Goal: Information Seeking & Learning: Learn about a topic

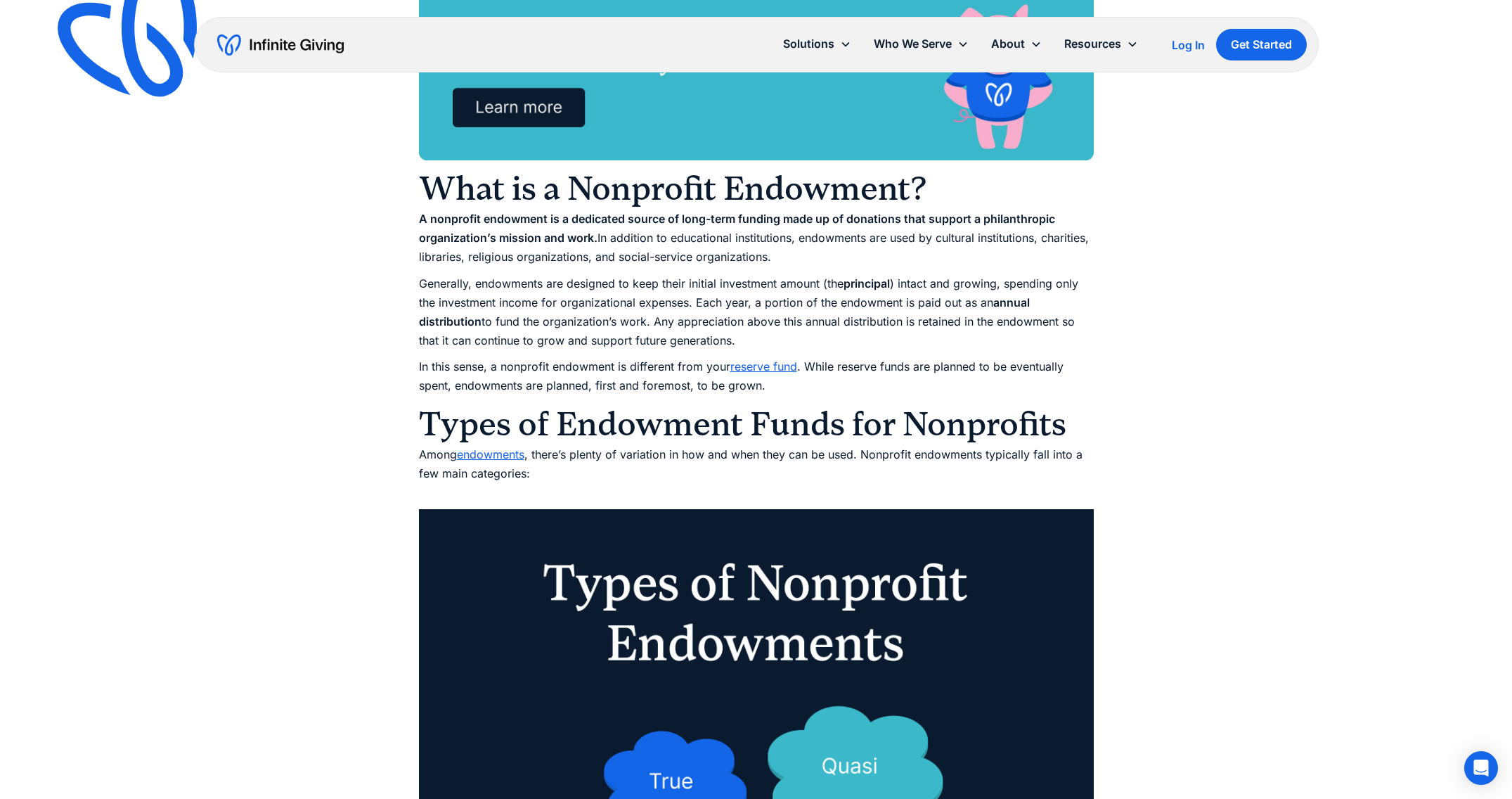
scroll to position [1151, 0]
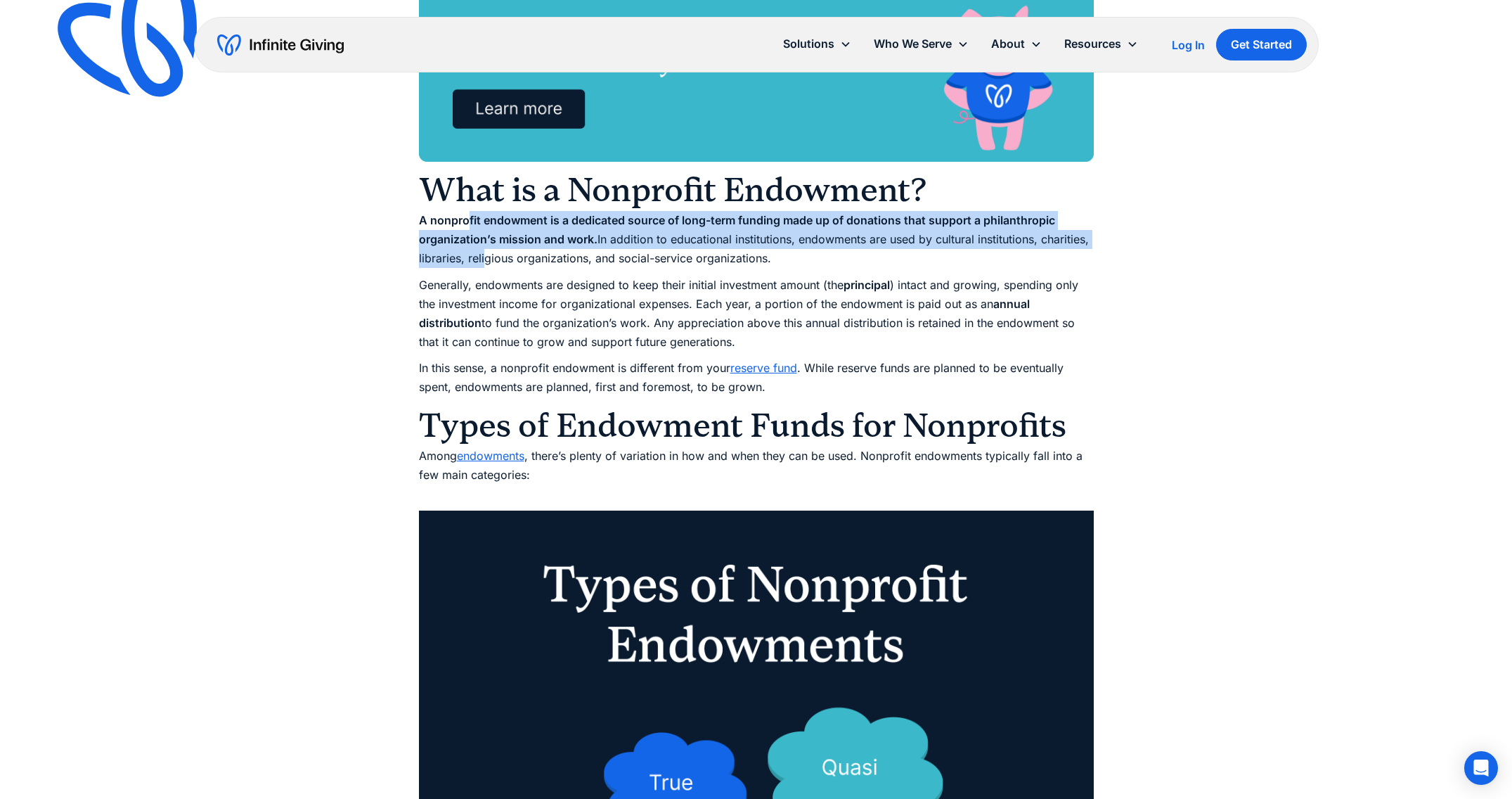
drag, startPoint x: 467, startPoint y: 217, endPoint x: 483, endPoint y: 263, distance: 48.7
click at [483, 263] on p "A nonprofit endowment is a dedicated source of long-term funding made up of don…" at bounding box center [756, 240] width 675 height 58
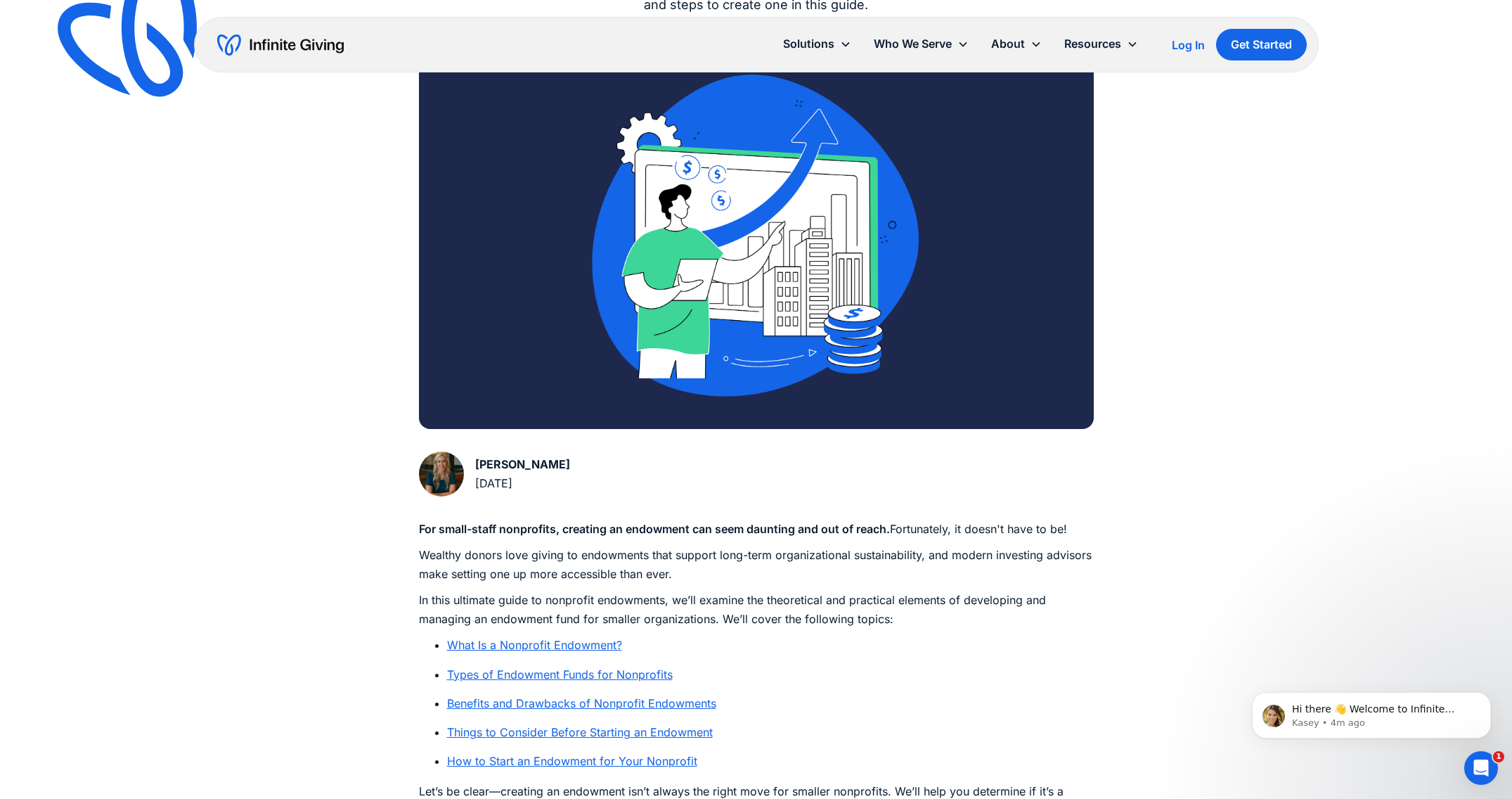
scroll to position [422, 0]
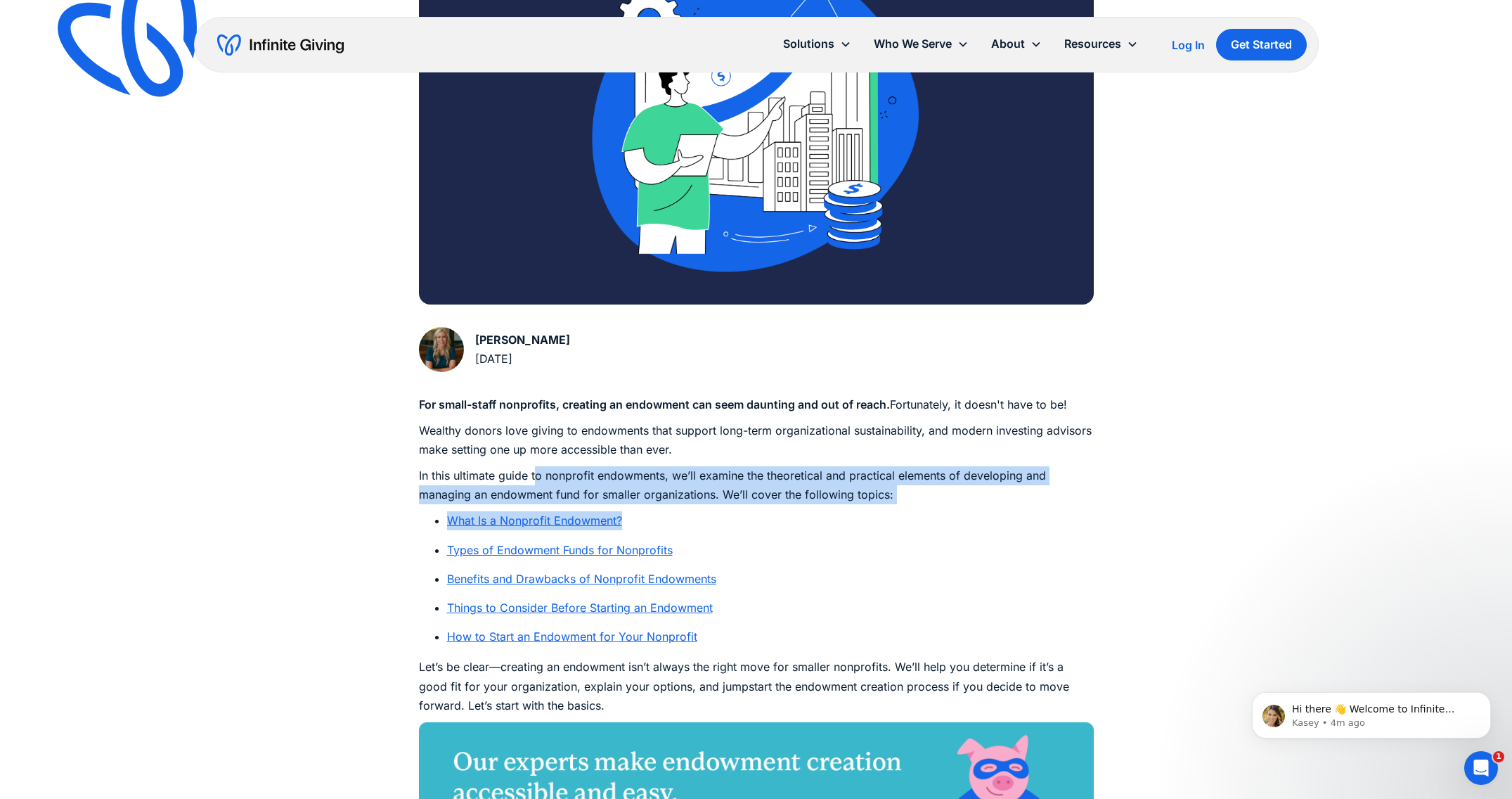
drag, startPoint x: 537, startPoint y: 474, endPoint x: 985, endPoint y: 512, distance: 449.6
click at [985, 512] on li "What Is a Nonprofit Endowment?" at bounding box center [770, 520] width 647 height 19
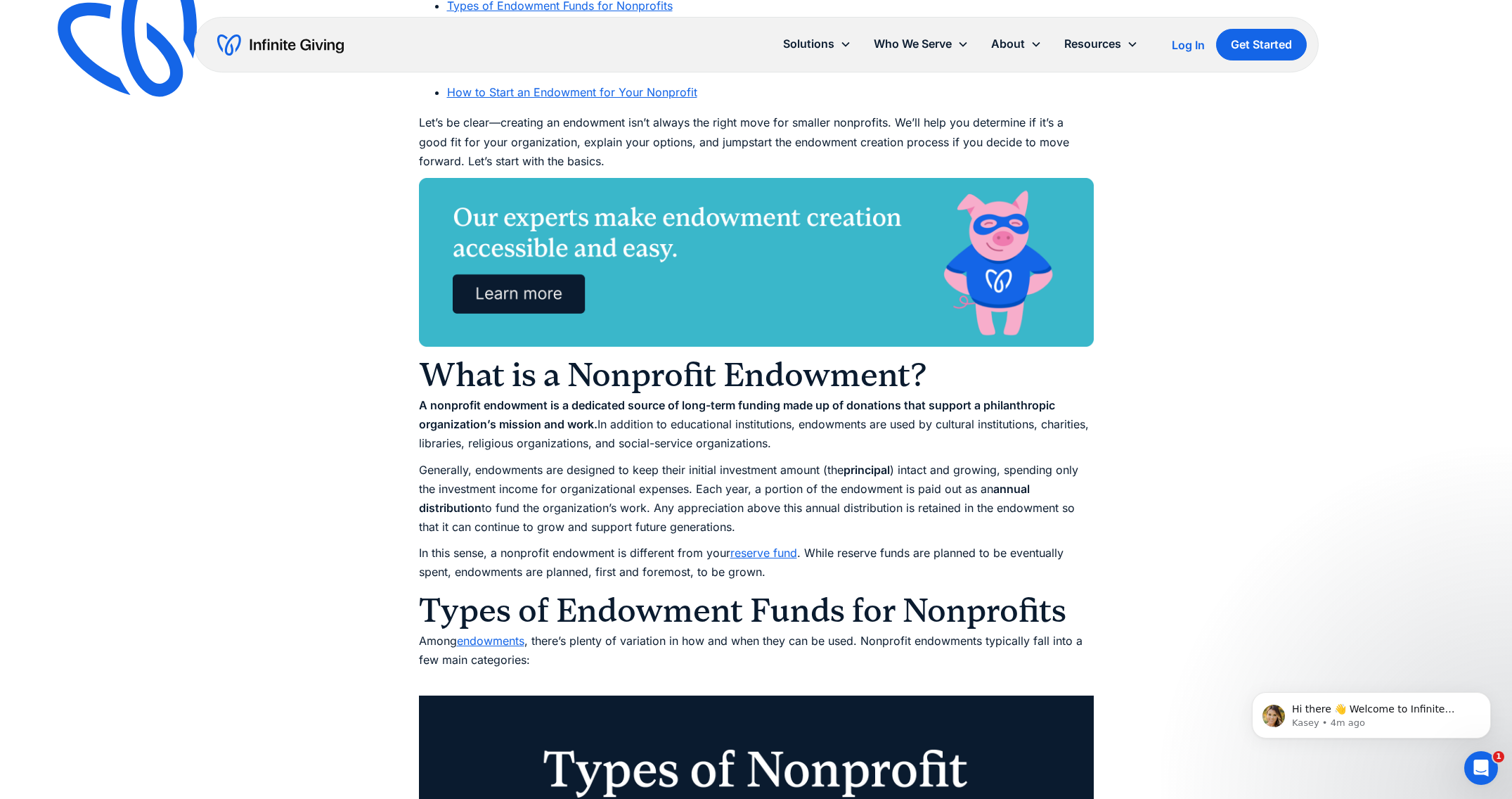
scroll to position [969, 0]
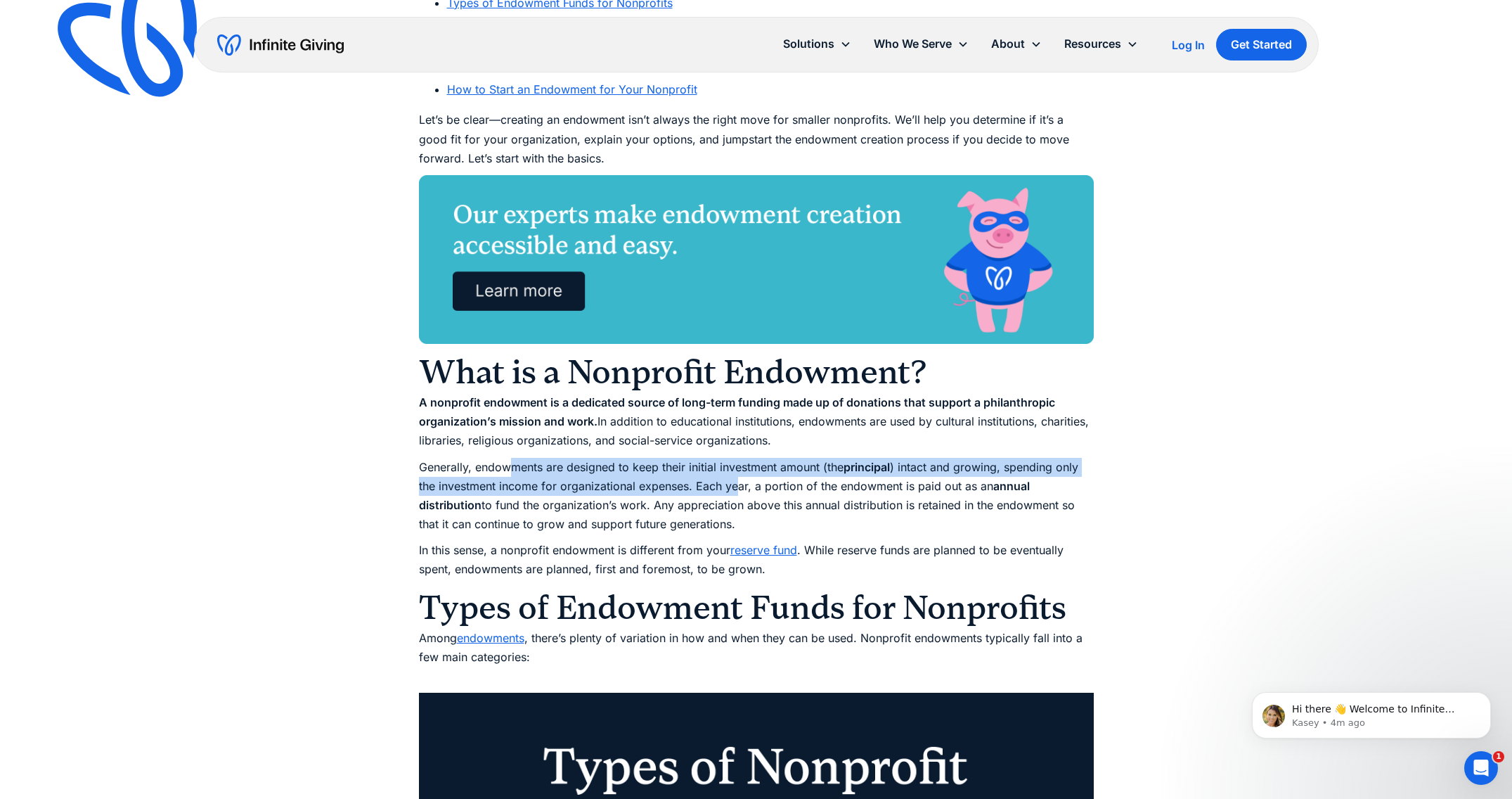
drag, startPoint x: 514, startPoint y: 468, endPoint x: 736, endPoint y: 487, distance: 222.8
click at [736, 487] on p "Generally, endowments are designed to keep their initial investment amount (the…" at bounding box center [756, 496] width 675 height 76
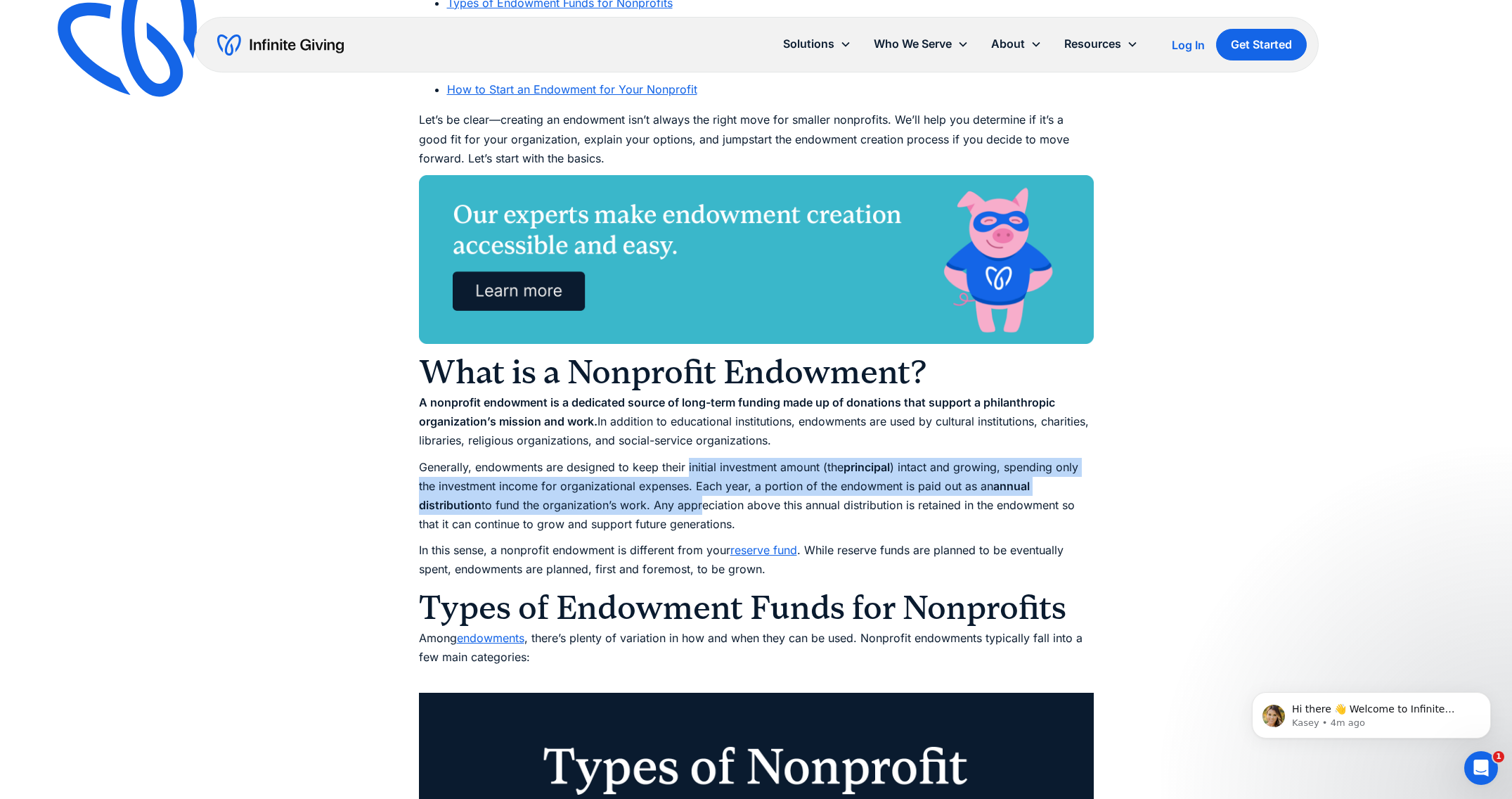
drag, startPoint x: 690, startPoint y: 458, endPoint x: 699, endPoint y: 508, distance: 50.8
click at [699, 508] on p "Generally, endowments are designed to keep their initial investment amount (the…" at bounding box center [756, 496] width 675 height 76
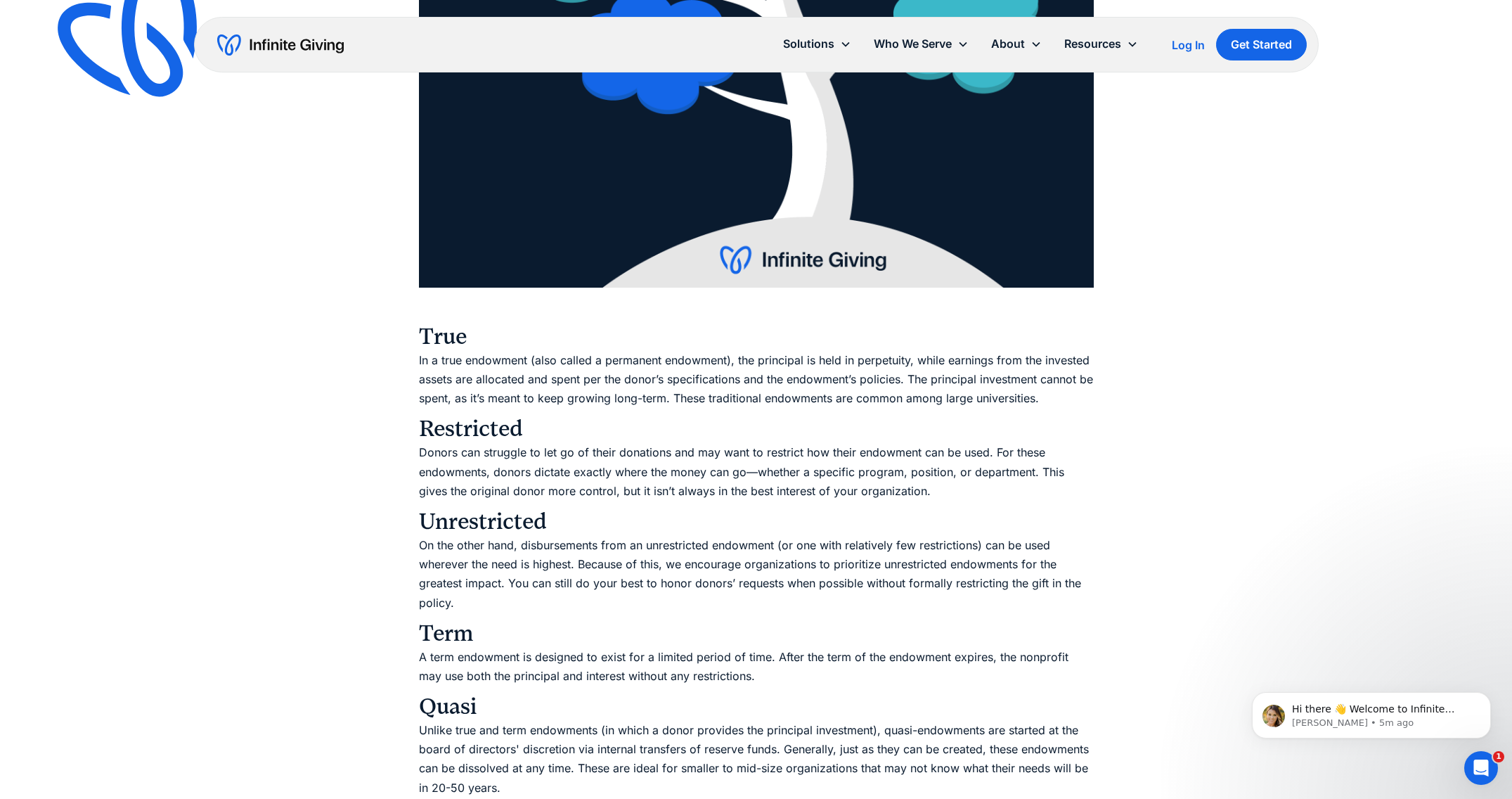
scroll to position [2127, 0]
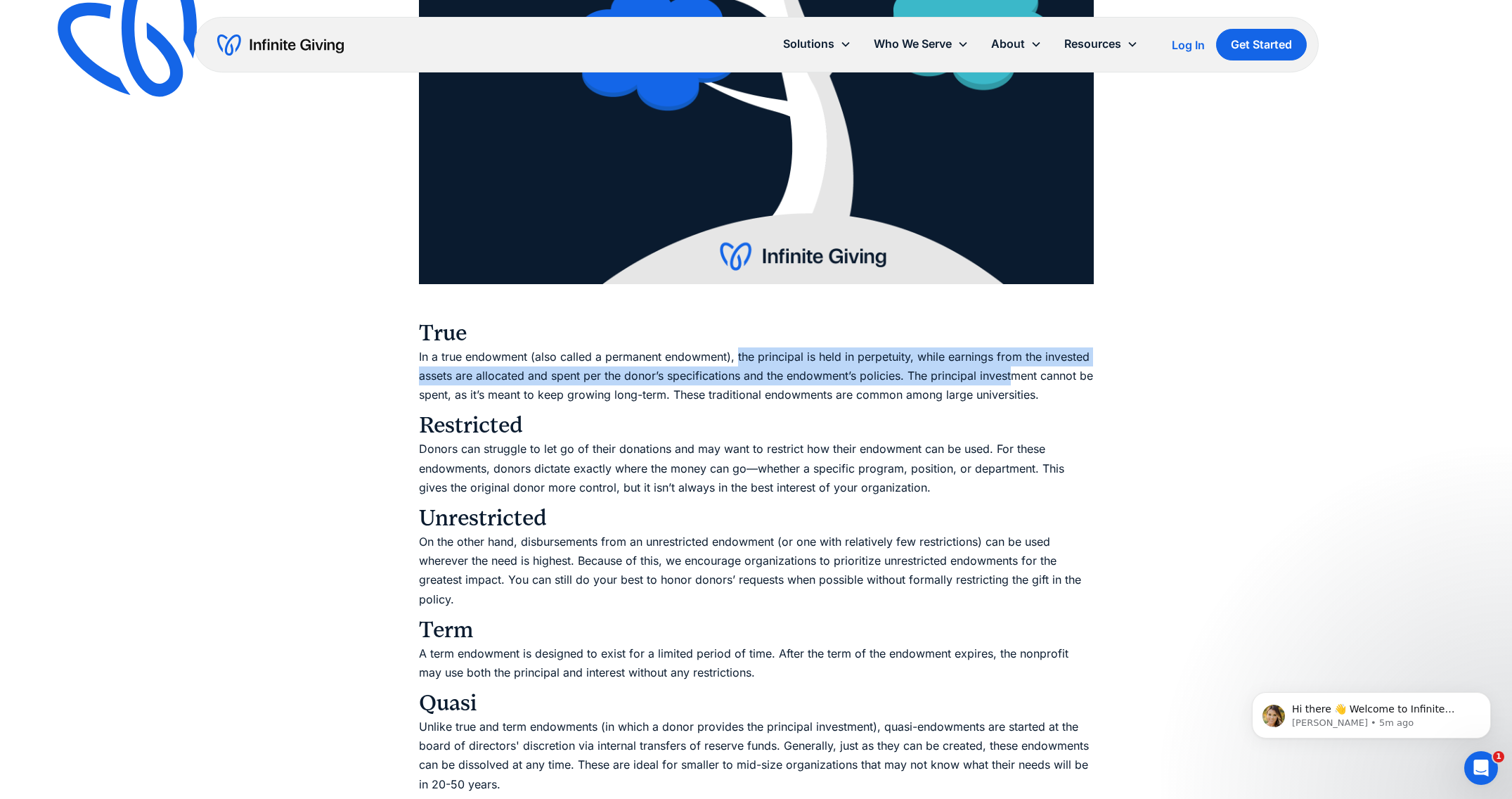
drag, startPoint x: 737, startPoint y: 357, endPoint x: 1013, endPoint y: 374, distance: 276.5
click at [1013, 374] on p "In a true endowment (also called a permanent endowment), the principal is held …" at bounding box center [756, 376] width 675 height 58
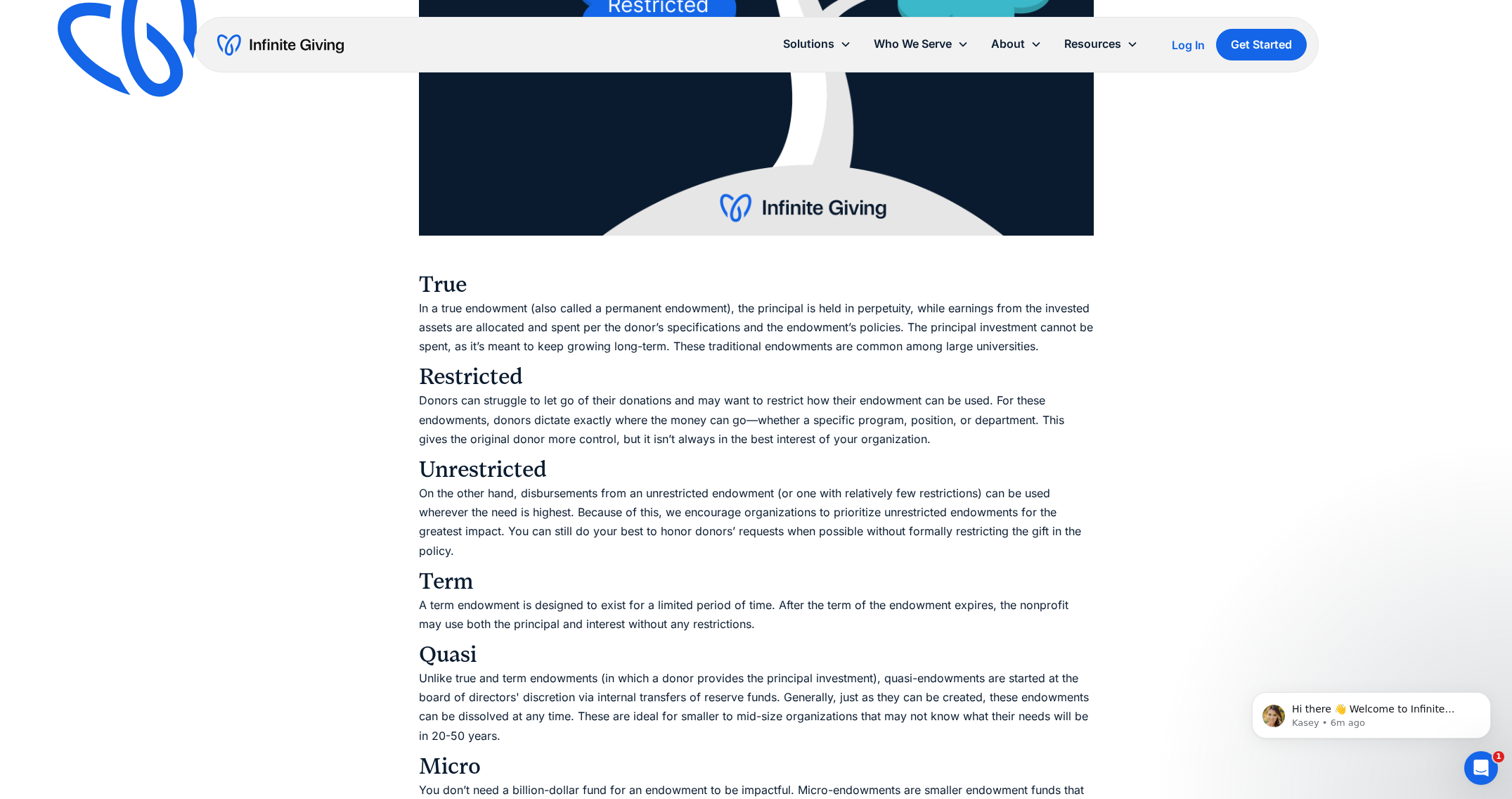
scroll to position [2202, 0]
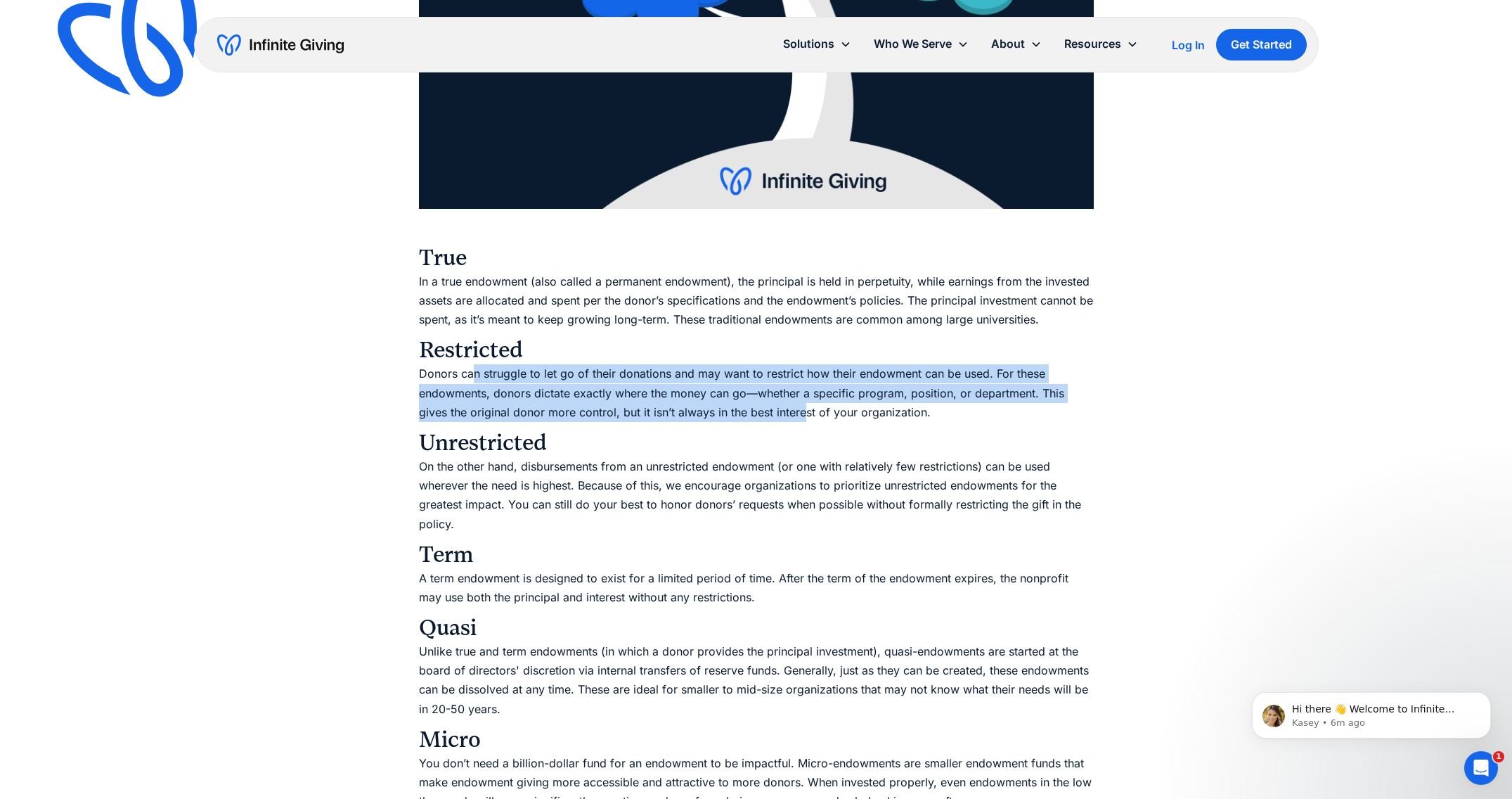
drag, startPoint x: 471, startPoint y: 375, endPoint x: 801, endPoint y: 410, distance: 331.9
click at [801, 410] on p "Donors can struggle to let go of their donations and may want to restrict how t…" at bounding box center [756, 393] width 675 height 58
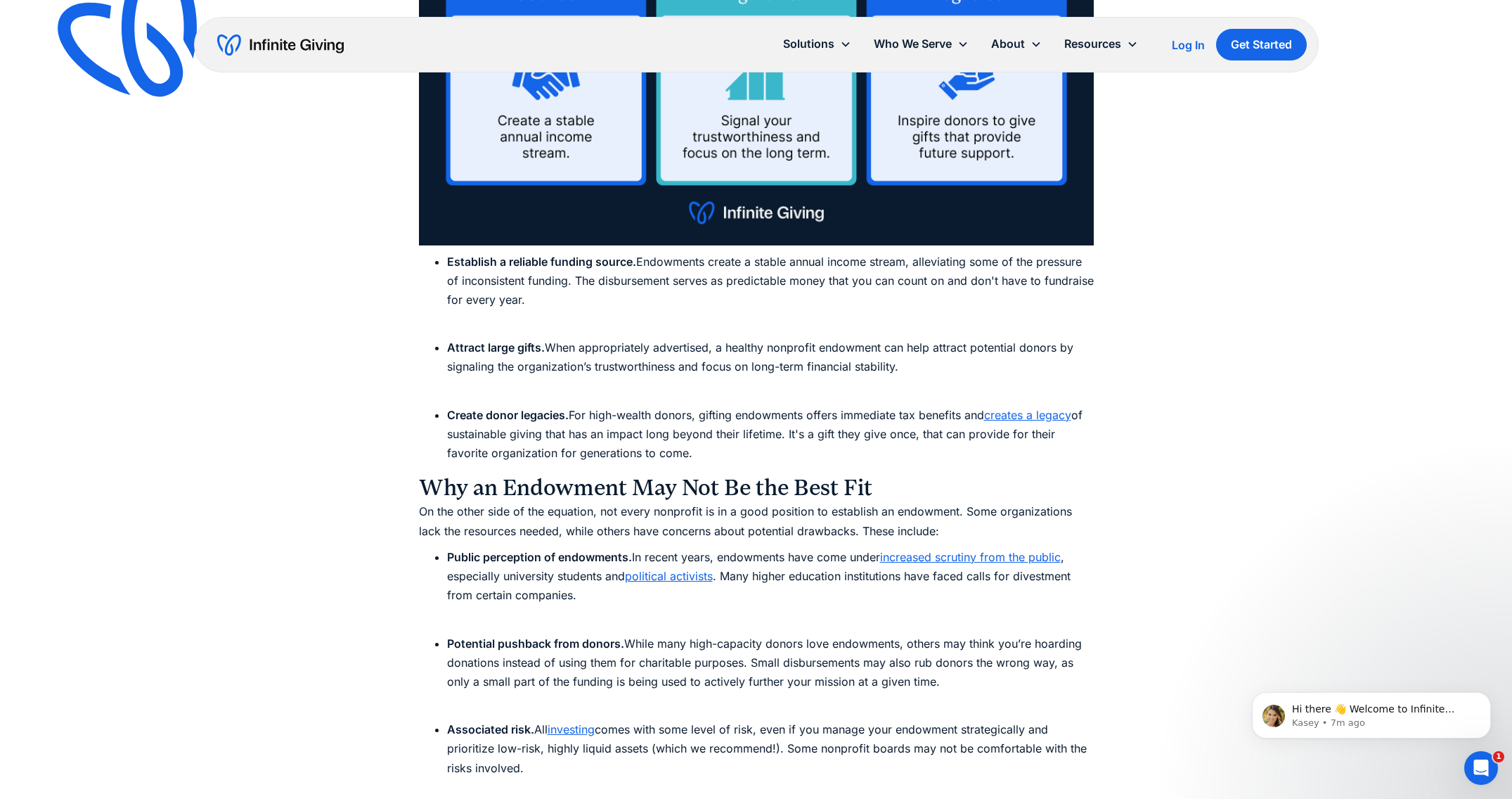
scroll to position [3521, 0]
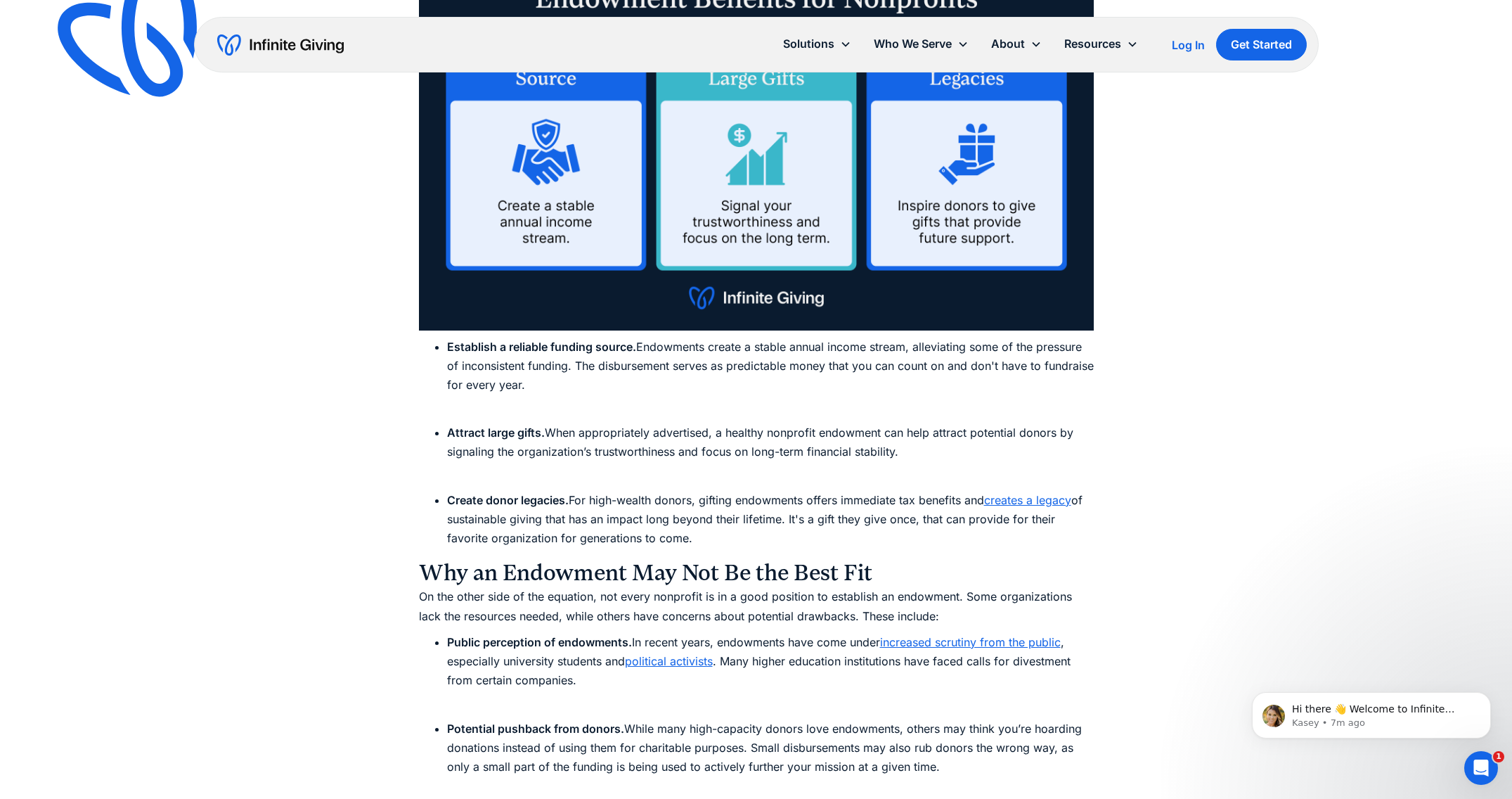
drag, startPoint x: 703, startPoint y: 494, endPoint x: 716, endPoint y: 529, distance: 37.3
click at [716, 529] on li "Create donor legacies. For high-wealth donors, gifting endowments offers immedi…" at bounding box center [770, 520] width 647 height 58
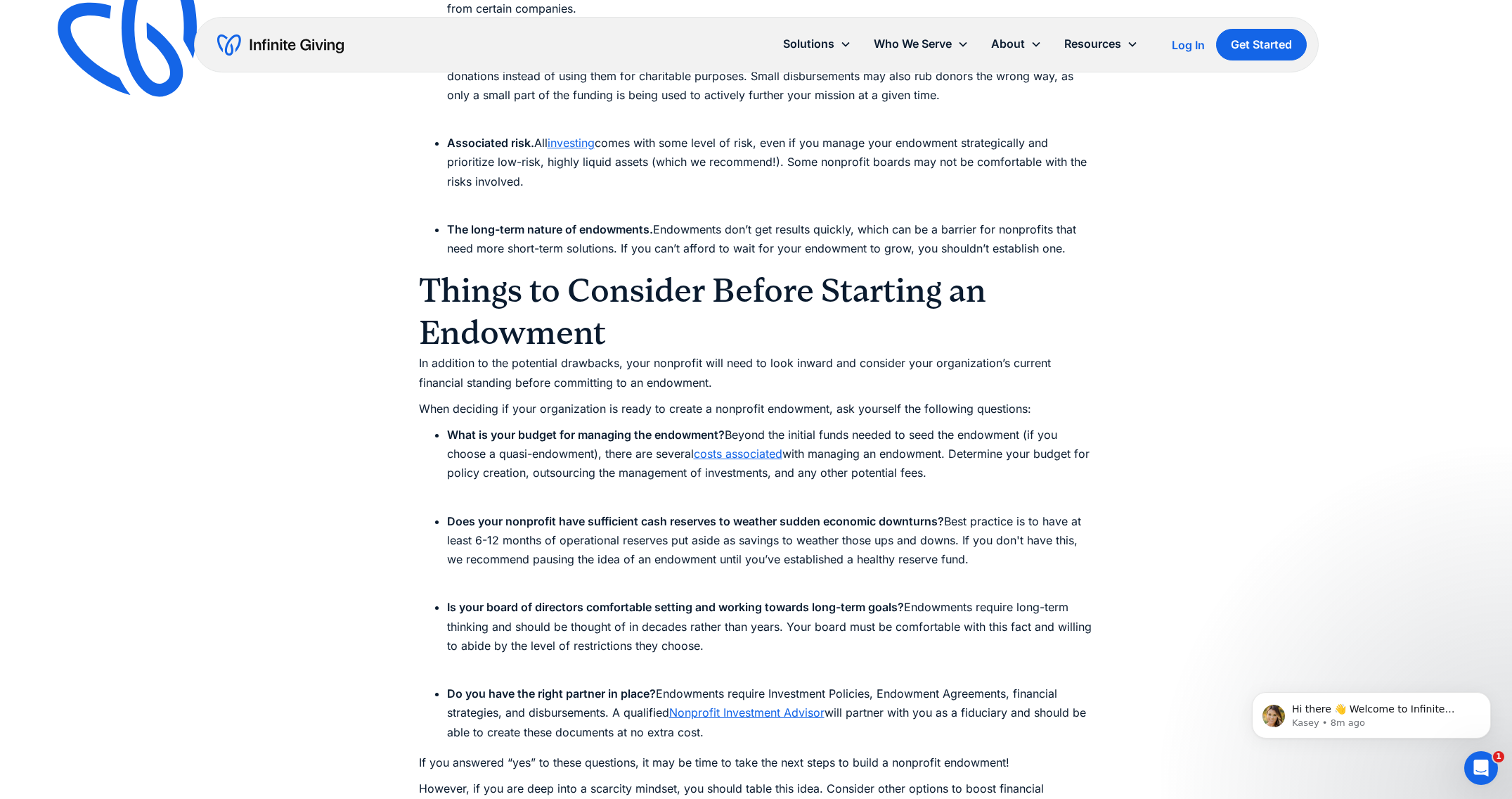
scroll to position [4194, 0]
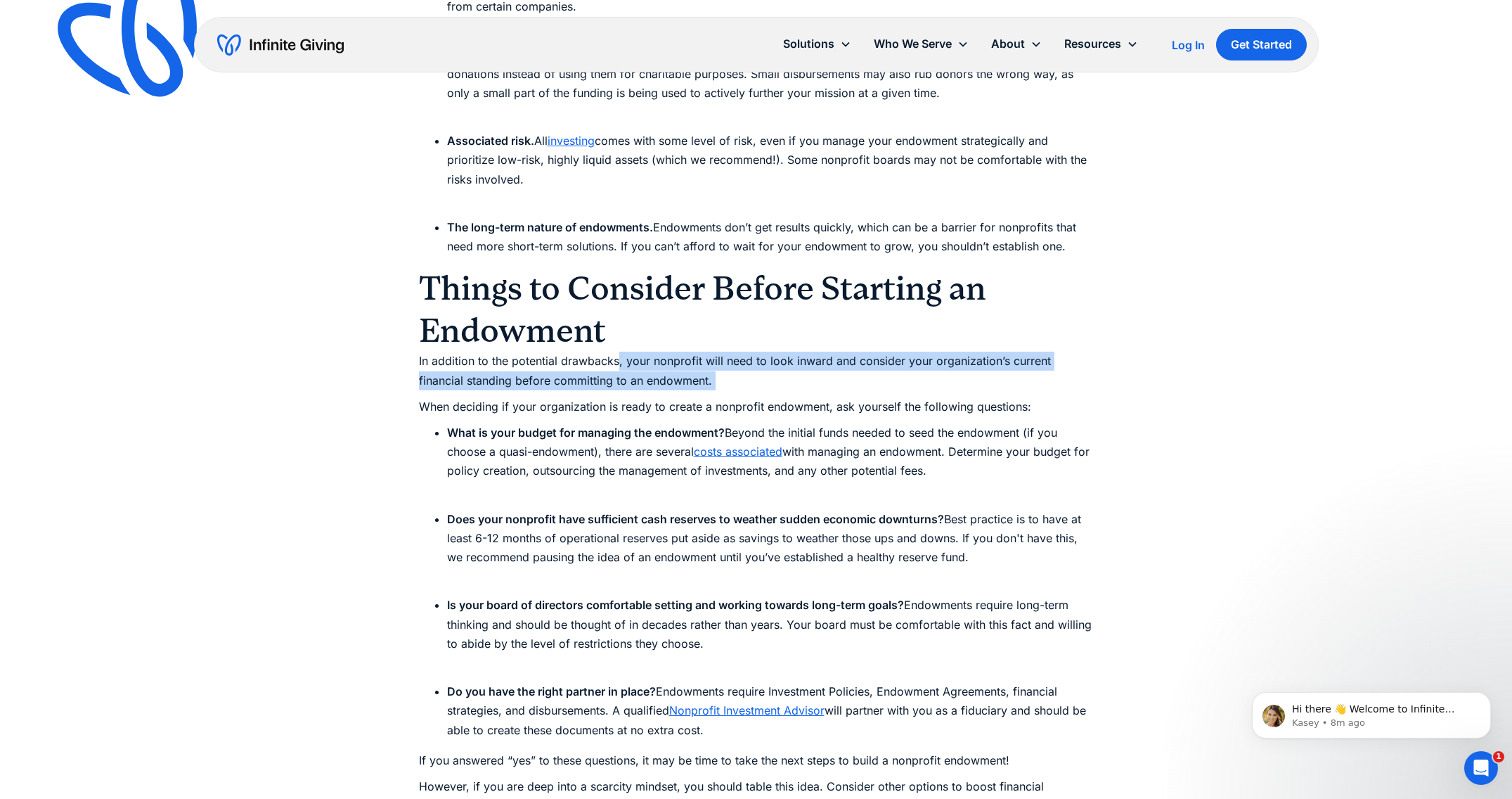
drag, startPoint x: 619, startPoint y: 364, endPoint x: 786, endPoint y: 395, distance: 169.9
click at [786, 395] on div "For small-staff nonprofits, creating an endowment can seem daunting and out of …" at bounding box center [756, 637] width 675 height 8027
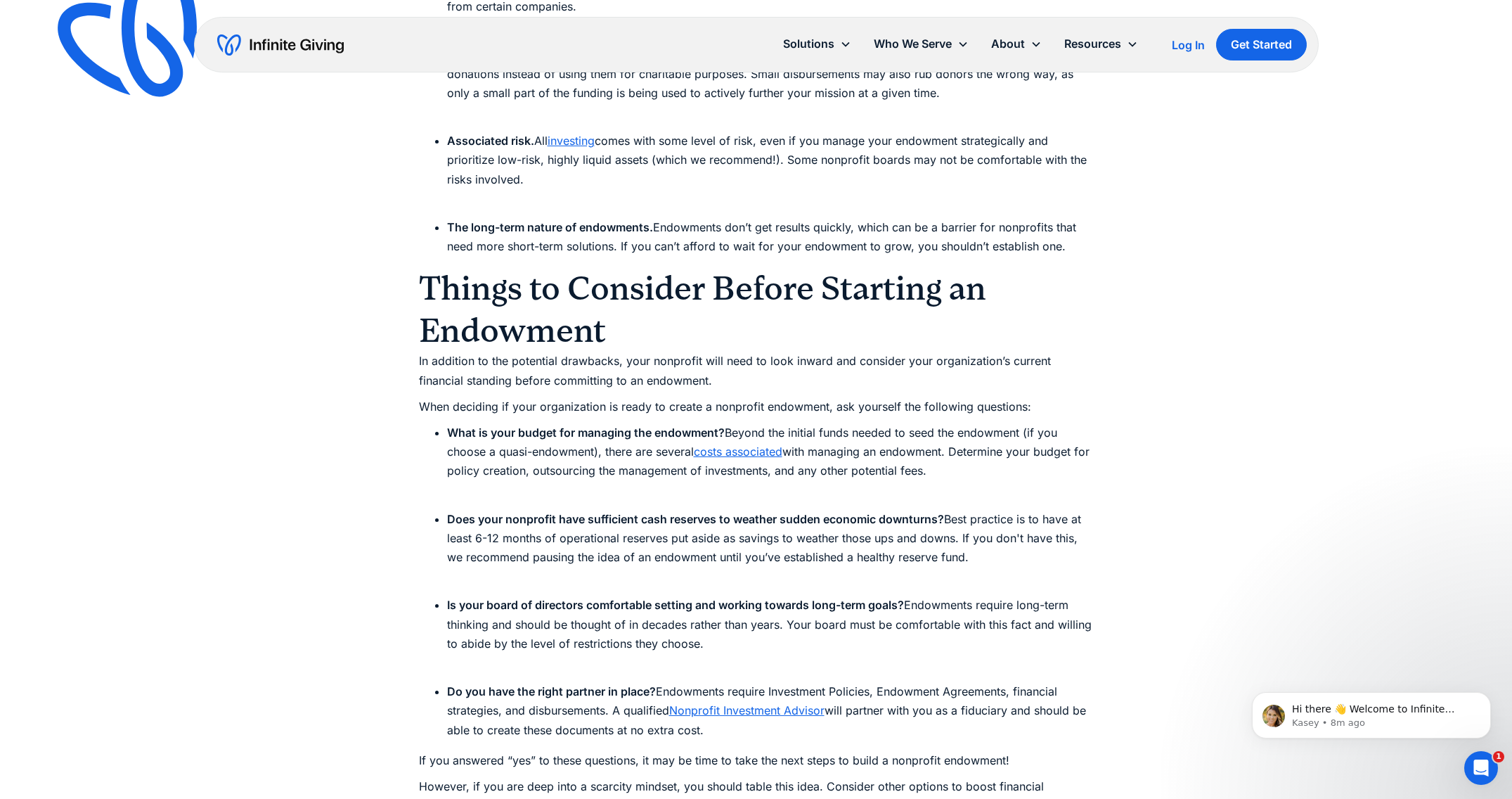
click at [787, 398] on p "When deciding if your organization is ready to create a nonprofit endowment, as…" at bounding box center [756, 407] width 675 height 19
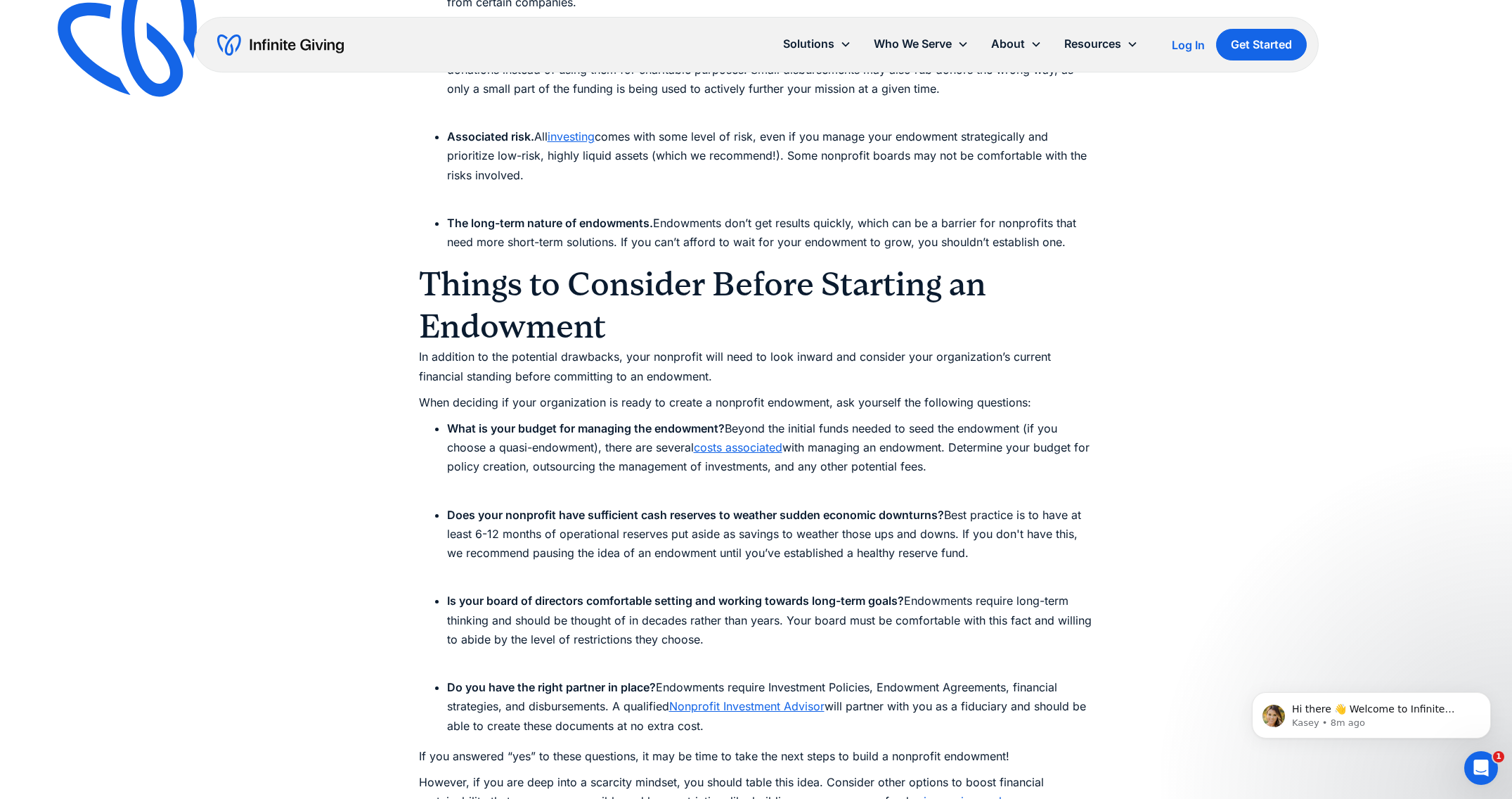
scroll to position [4200, 0]
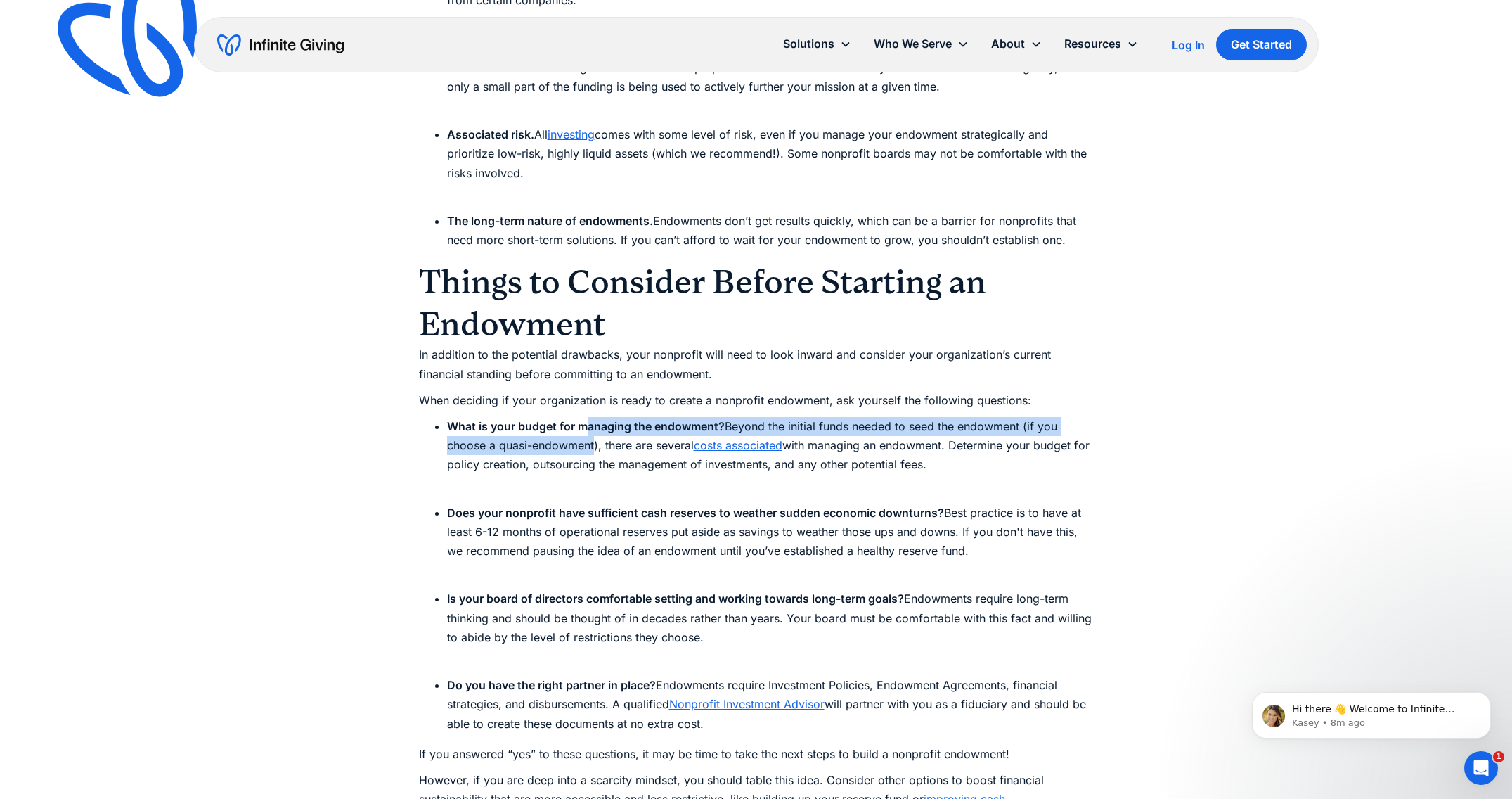
drag, startPoint x: 584, startPoint y: 429, endPoint x: 594, endPoint y: 446, distance: 19.7
click at [594, 446] on li "What is your budget for managing the endowment? Beyond the initial funds needed…" at bounding box center [770, 455] width 647 height 76
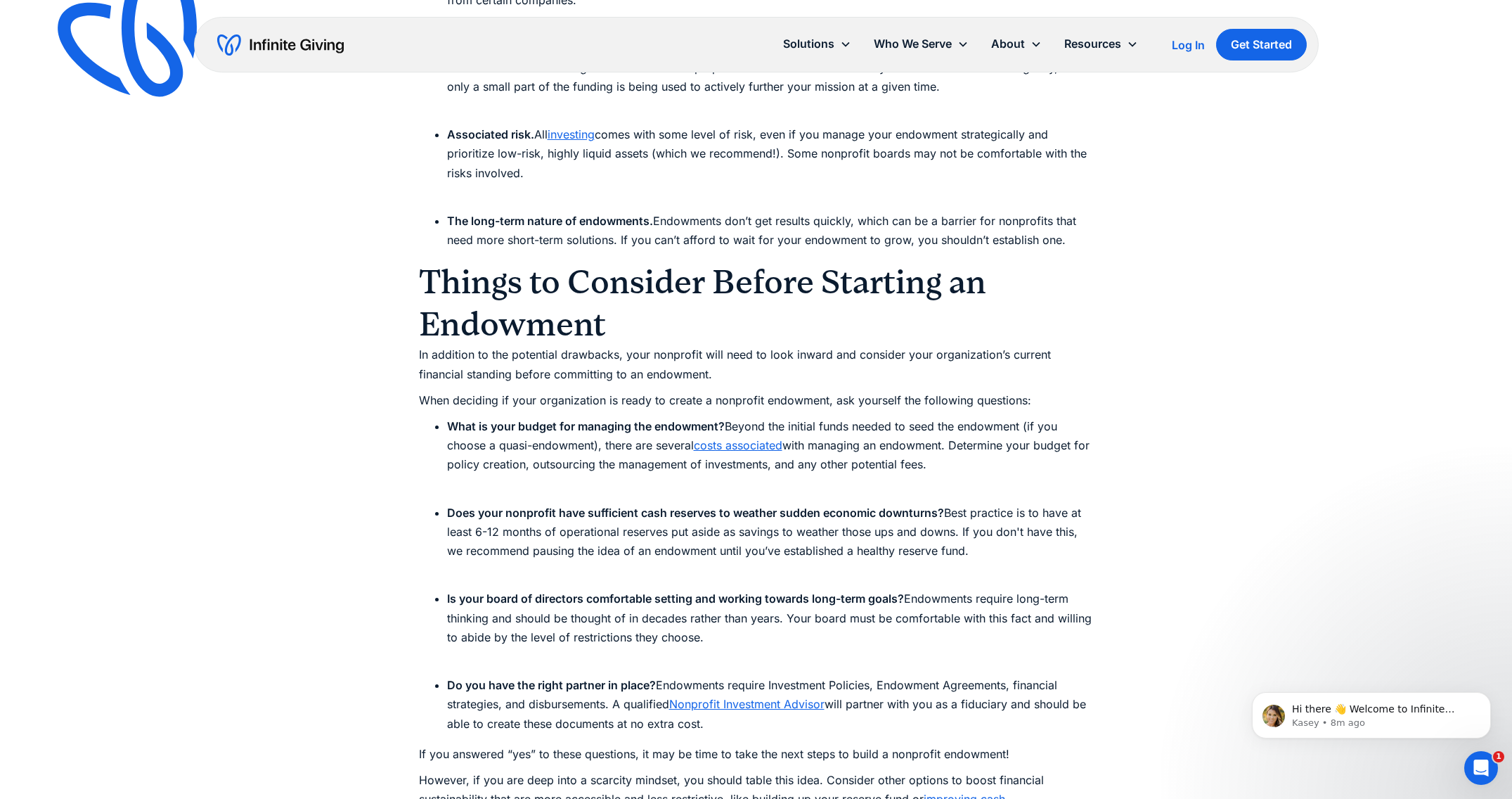
click at [594, 446] on li "What is your budget for managing the endowment? Beyond the initial funds needed…" at bounding box center [770, 455] width 647 height 76
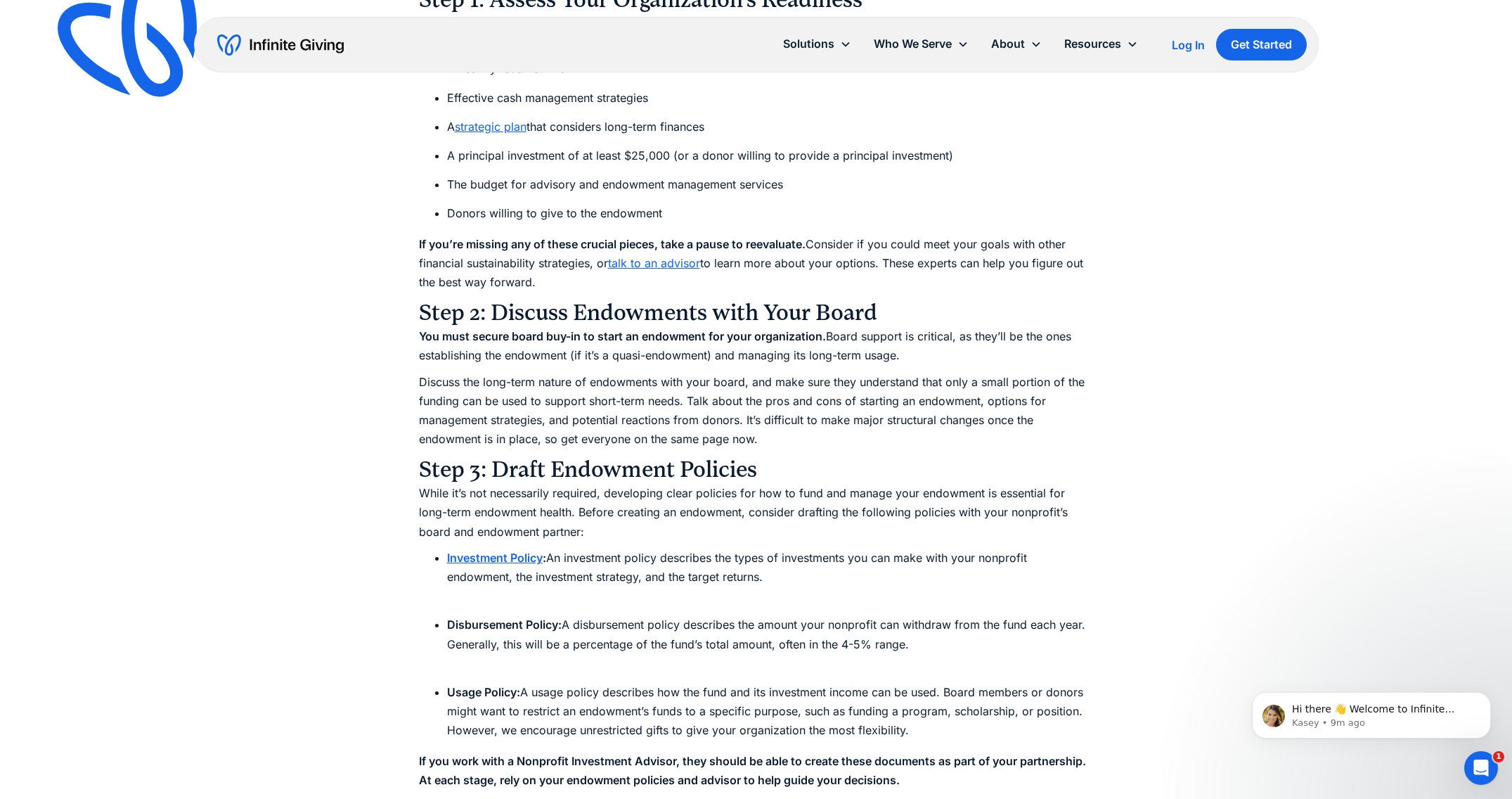
scroll to position [5655, 0]
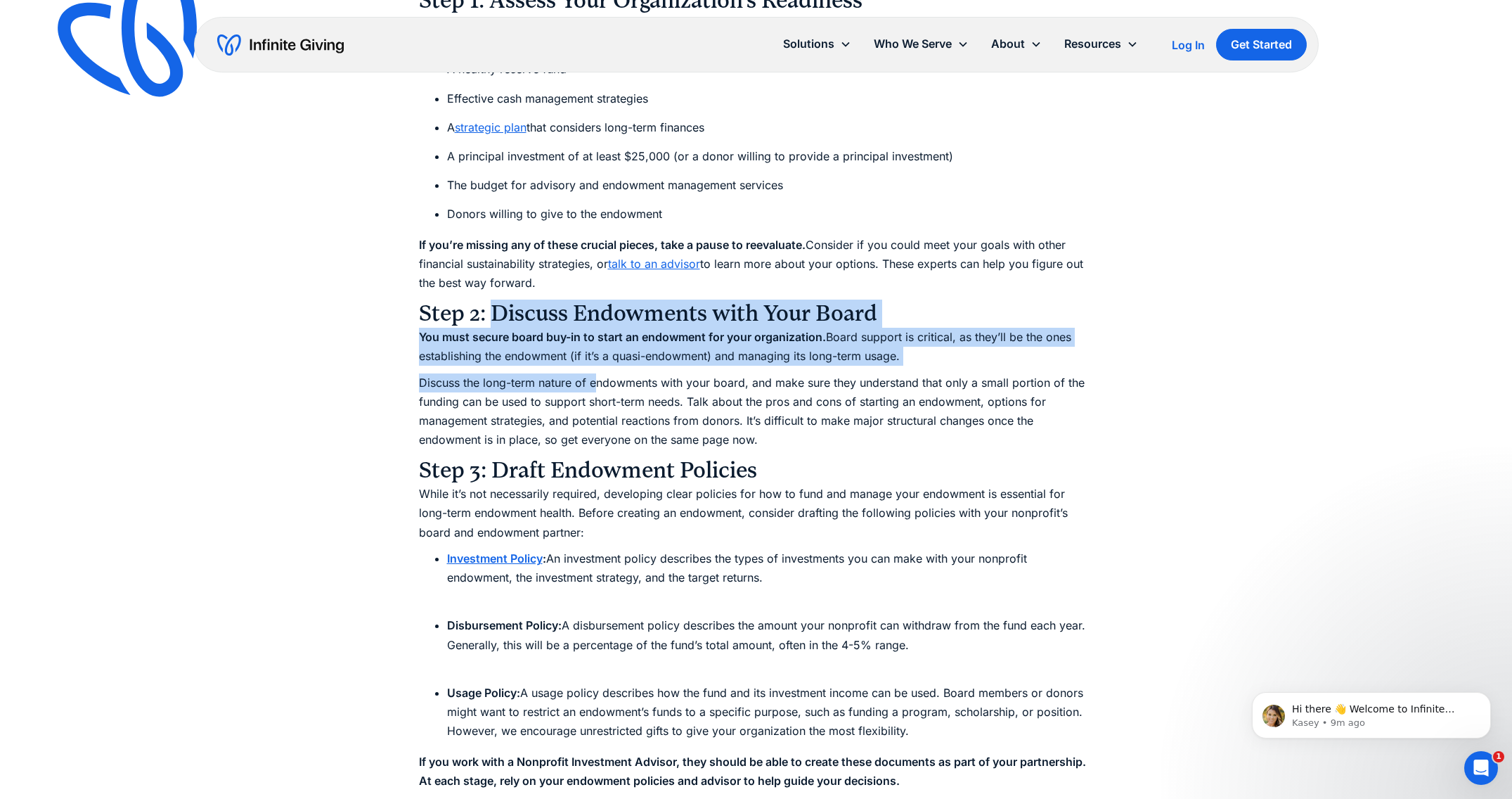
drag, startPoint x: 490, startPoint y: 318, endPoint x: 600, endPoint y: 378, distance: 125.3
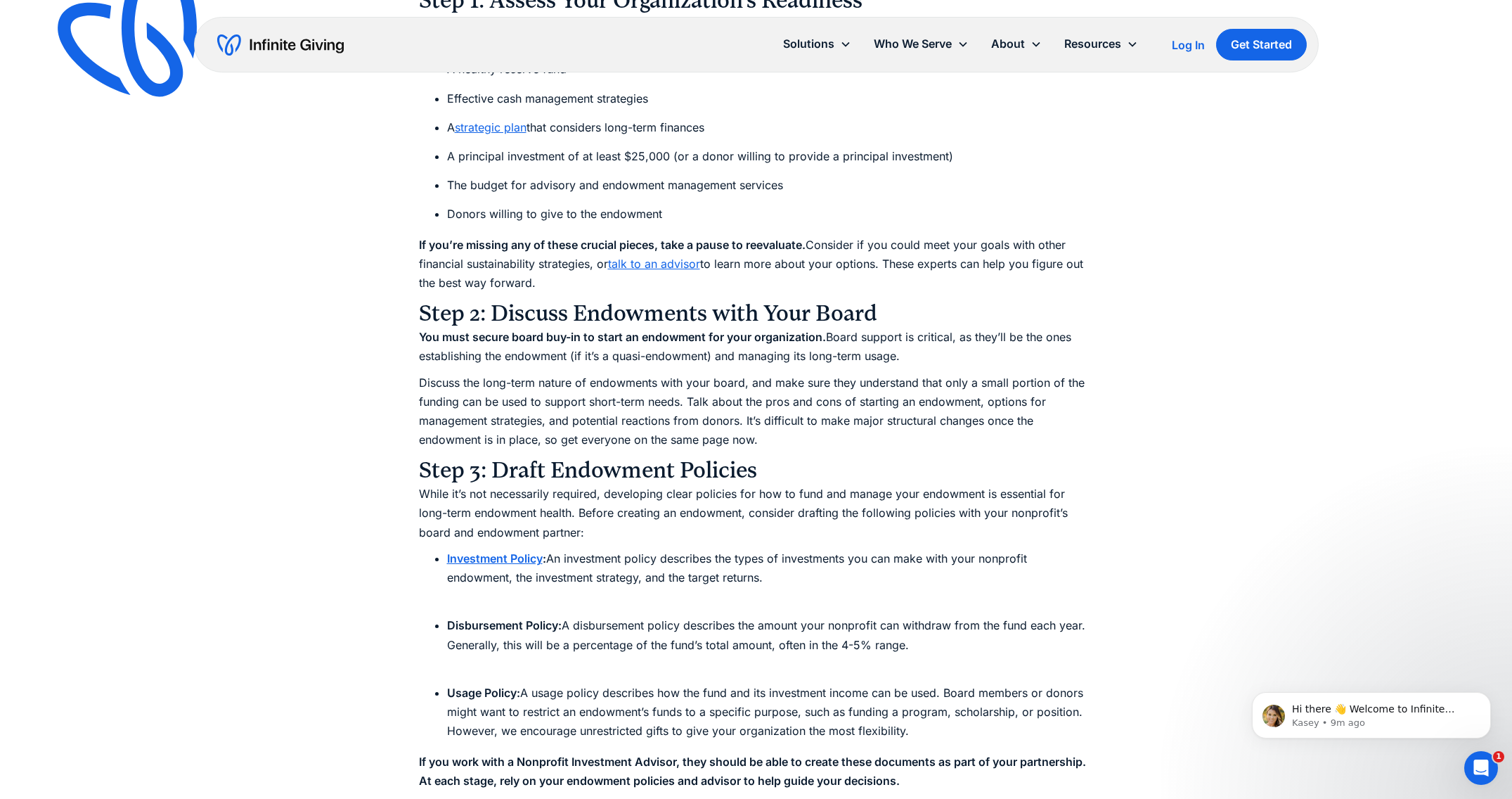
click at [600, 378] on p "Discuss the long-term nature of endowments with your board, and make sure they …" at bounding box center [756, 411] width 675 height 76
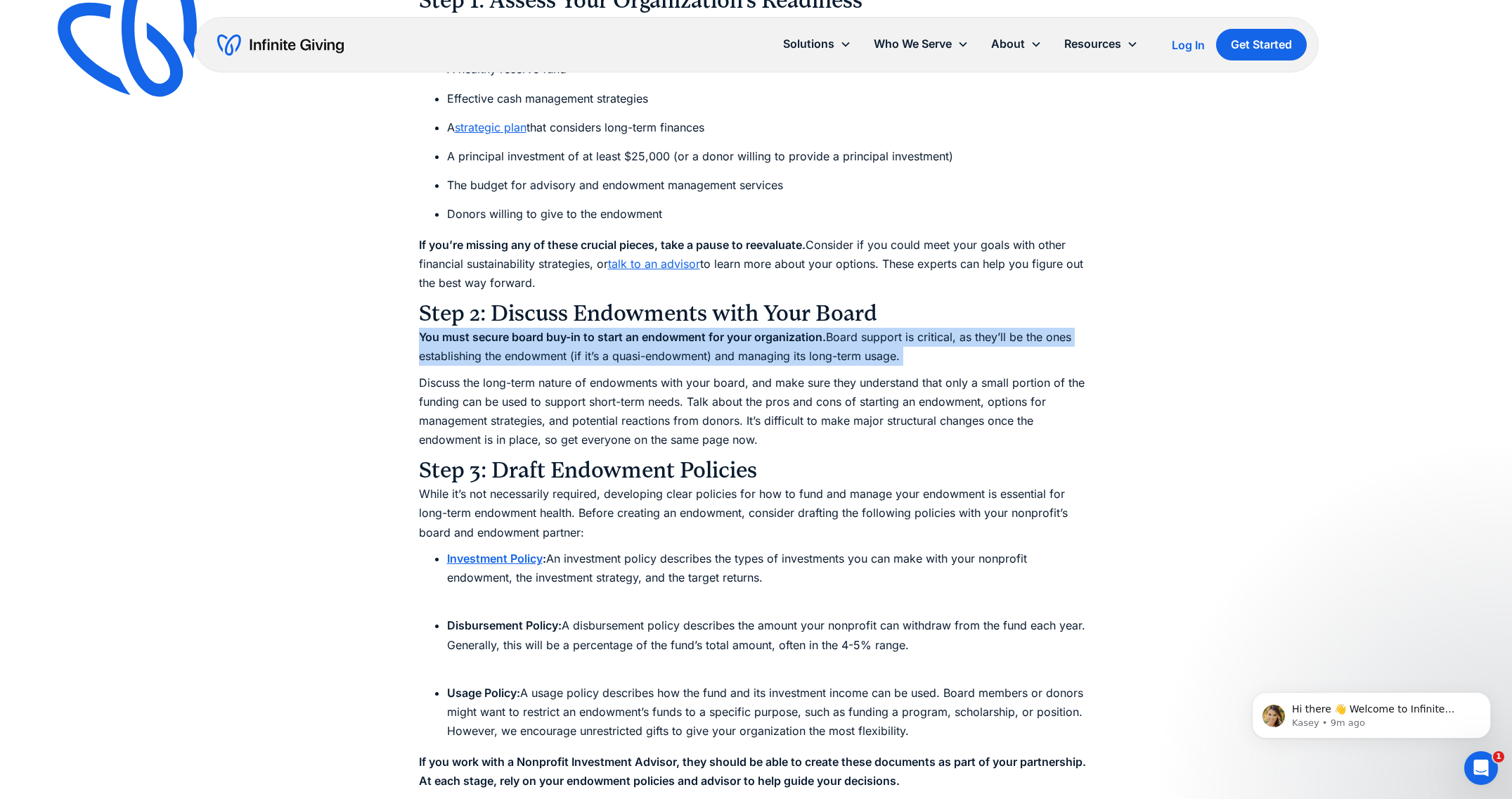
drag, startPoint x: 405, startPoint y: 338, endPoint x: 949, endPoint y: 369, distance: 544.9
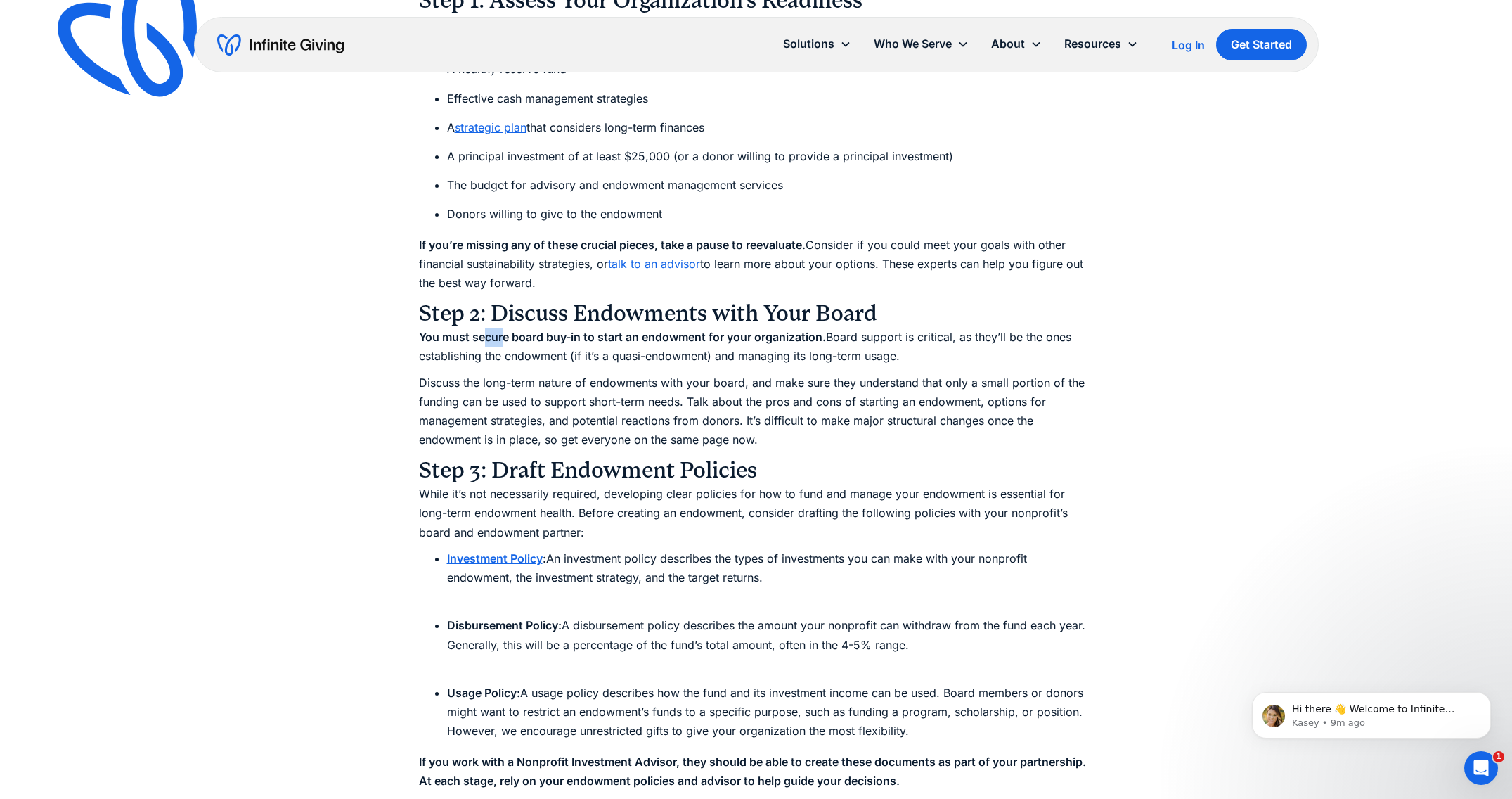
click at [487, 330] on strong "You must secure board buy-in to start an endowment for your organization." at bounding box center [623, 337] width 407 height 14
click at [428, 325] on h3 "Step 2: Discuss Endowments with Your Board" at bounding box center [756, 314] width 675 height 28
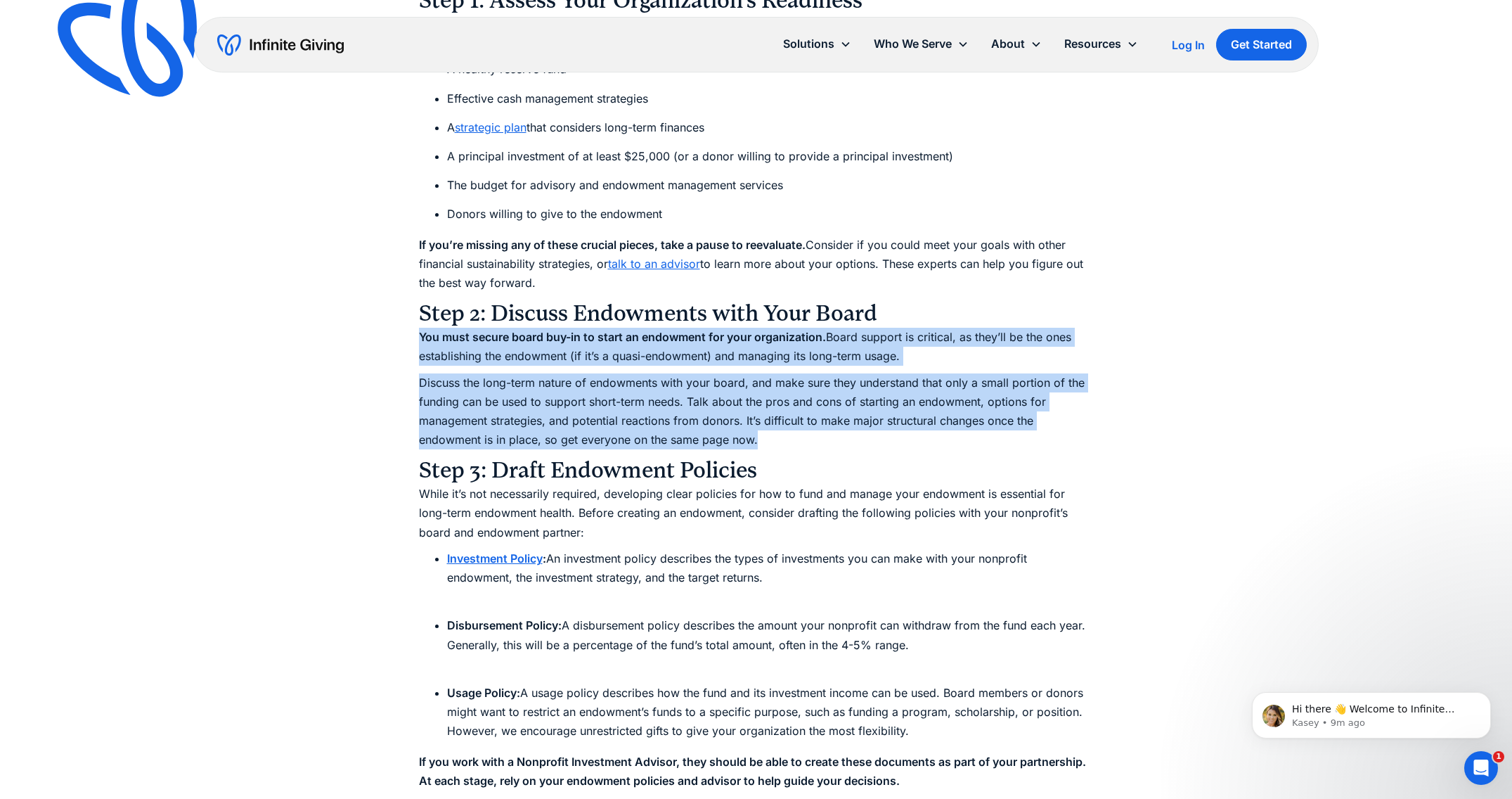
drag, startPoint x: 414, startPoint y: 332, endPoint x: 1089, endPoint y: 439, distance: 683.4
click at [1089, 439] on p "Discuss the long-term nature of endowments with your board, and make sure they …" at bounding box center [756, 411] width 675 height 76
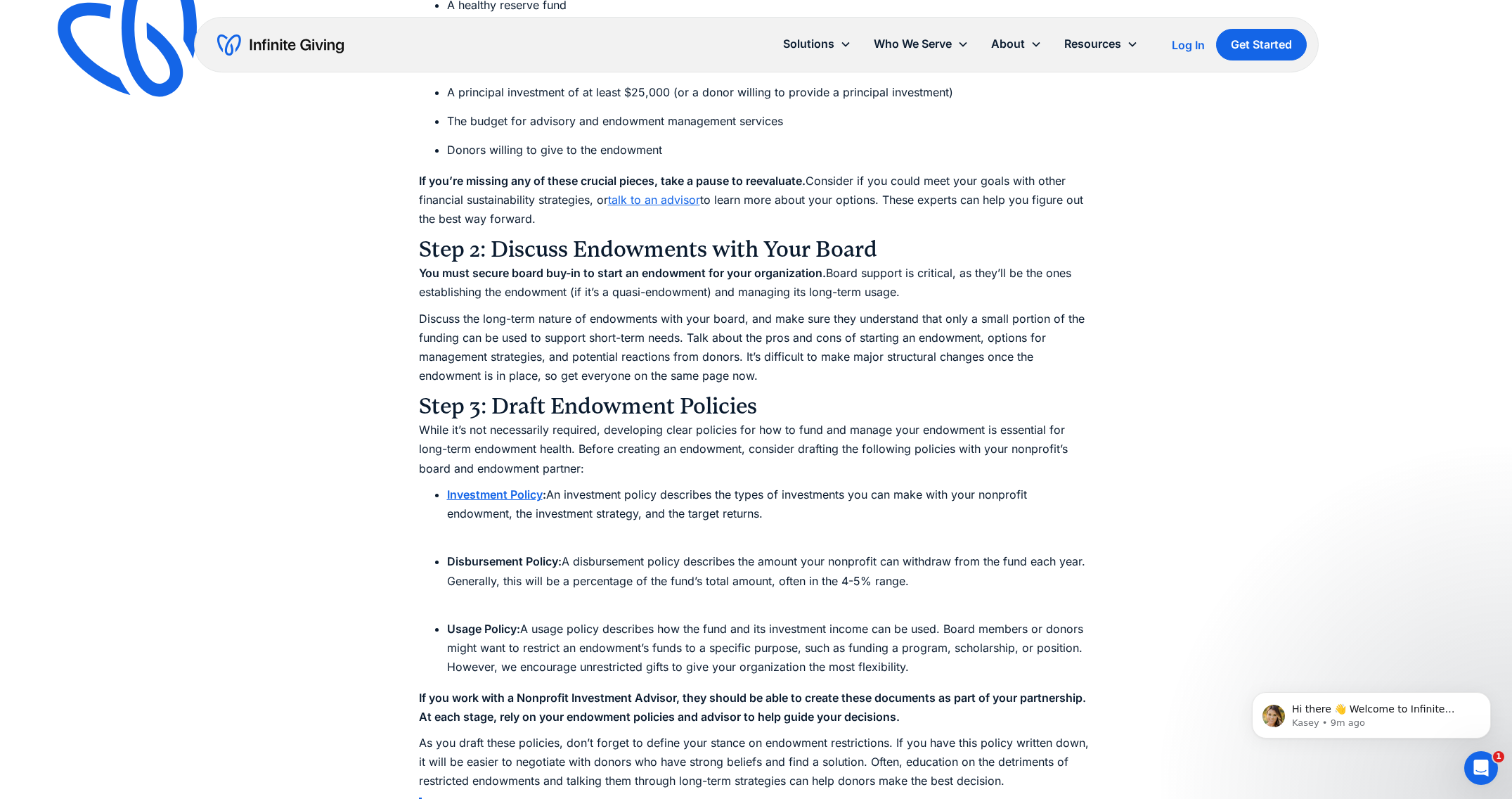
scroll to position [5777, 0]
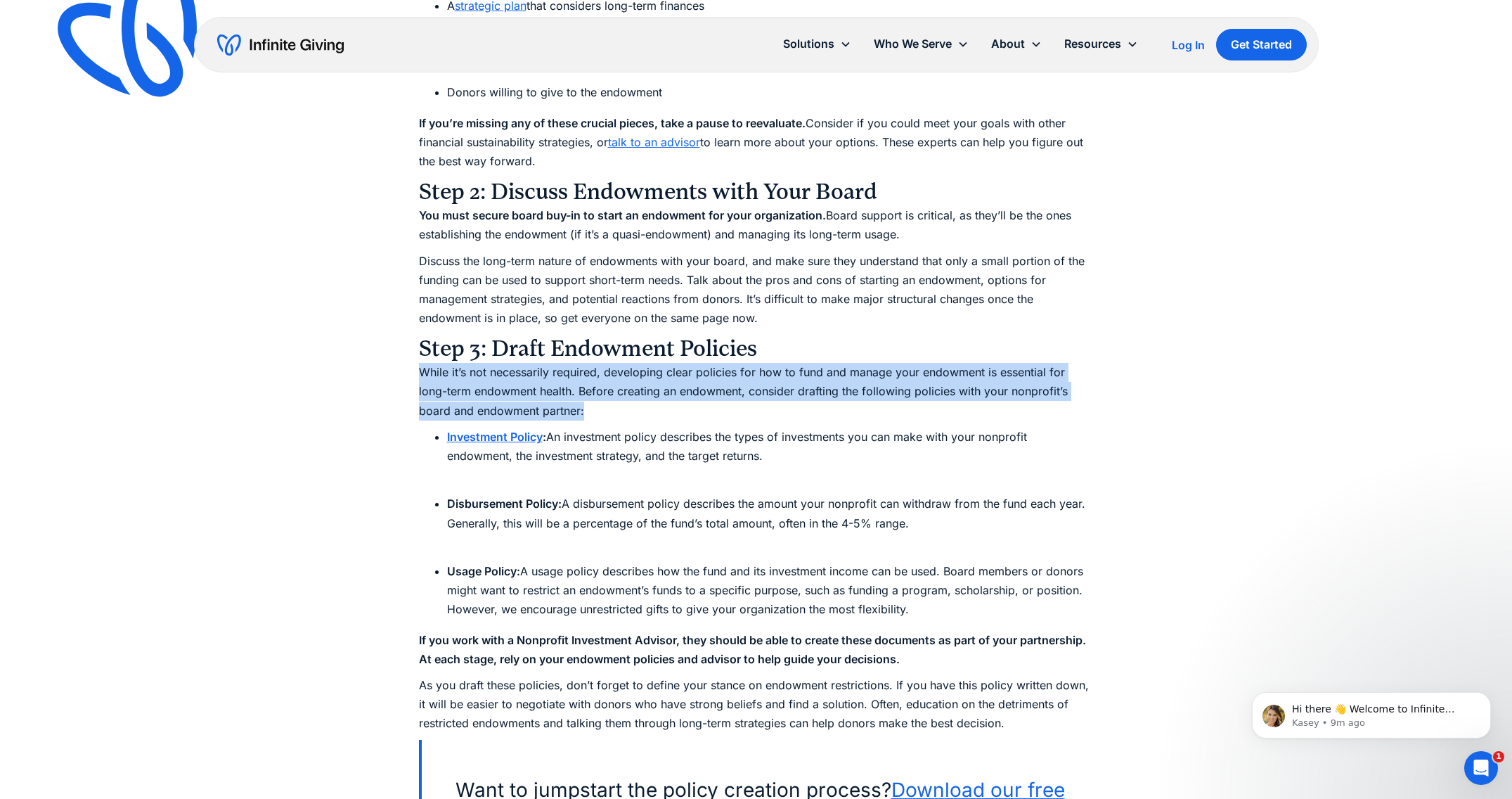
drag, startPoint x: 416, startPoint y: 372, endPoint x: 925, endPoint y: 410, distance: 510.4
click at [925, 410] on p "While it’s not necessarily required, developing clear policies for how to fund …" at bounding box center [756, 392] width 675 height 58
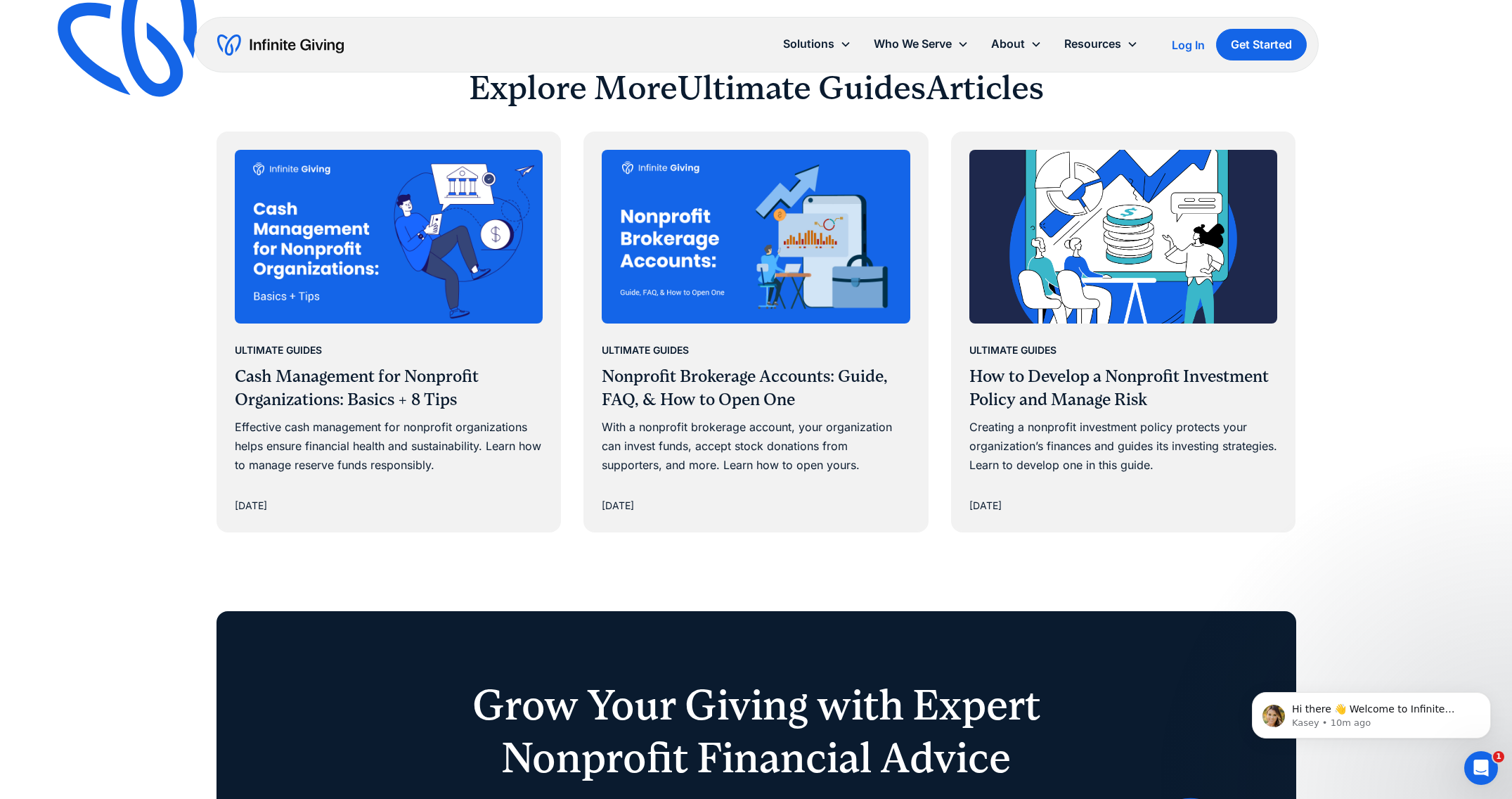
scroll to position [8774, 0]
